Goal: Navigation & Orientation: Find specific page/section

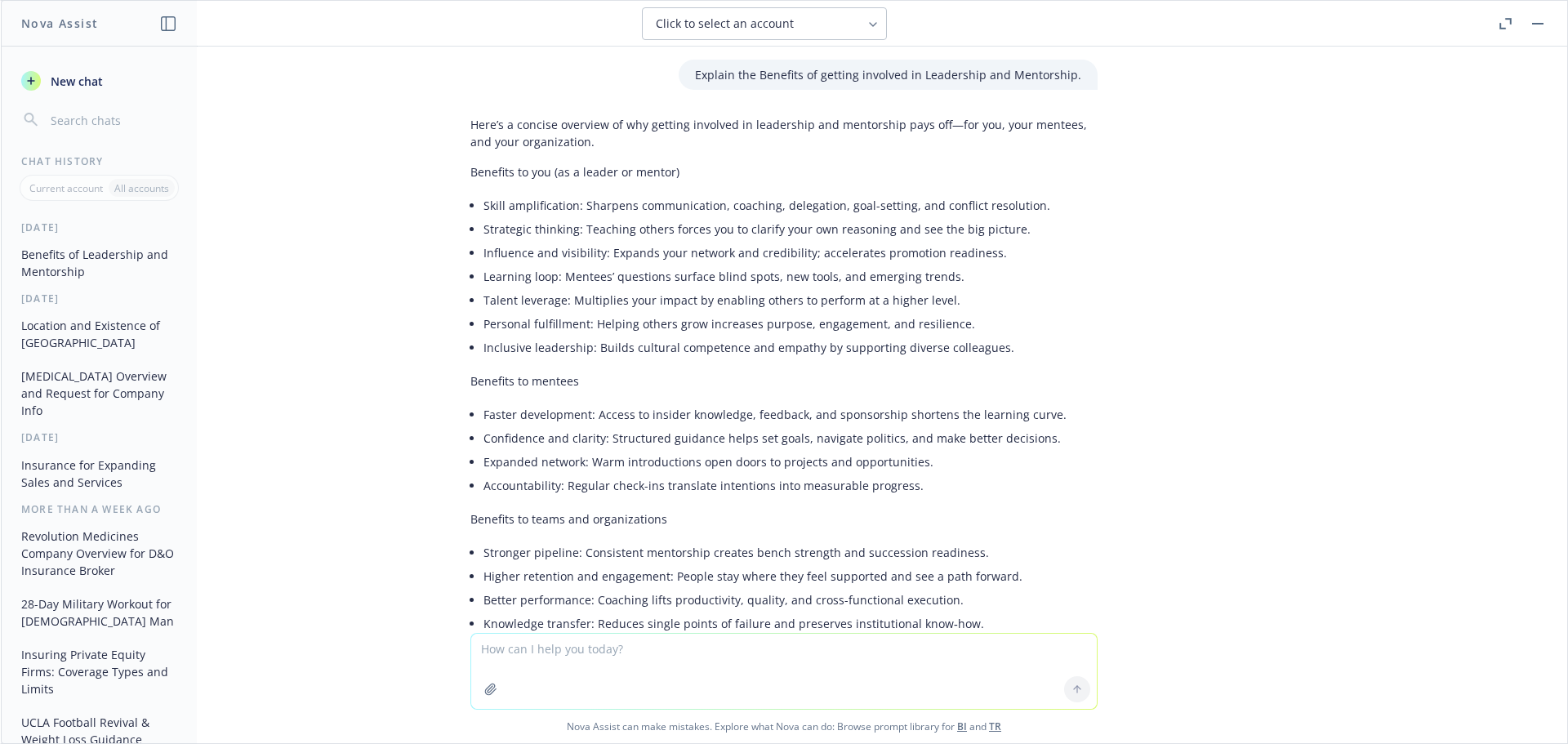
scroll to position [4188, 0]
